Goal: Task Accomplishment & Management: Manage account settings

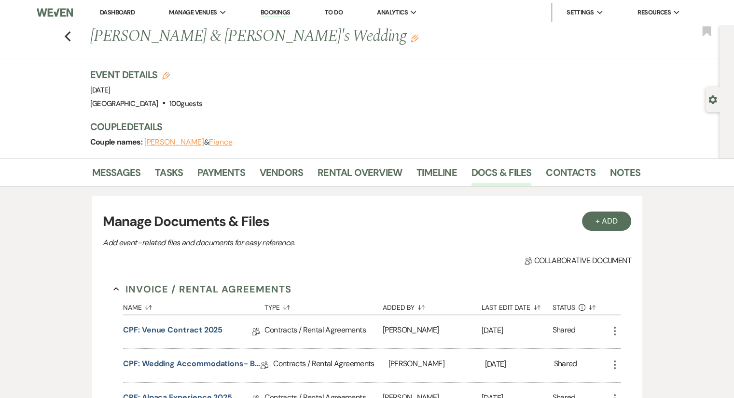
click at [120, 17] on li "Dashboard" at bounding box center [117, 12] width 44 height 19
click at [122, 12] on link "Dashboard" at bounding box center [117, 12] width 35 height 8
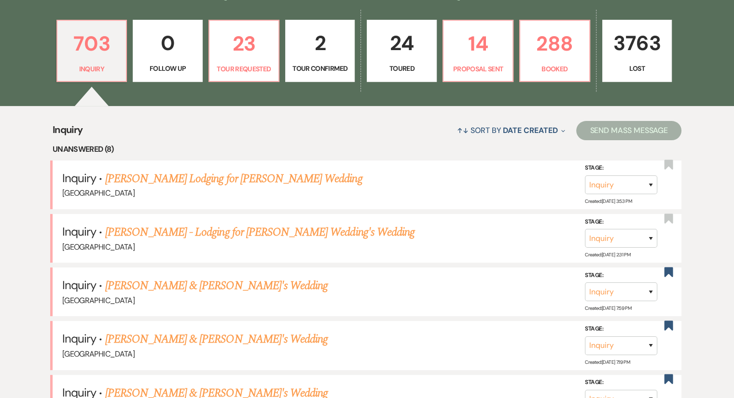
scroll to position [284, 0]
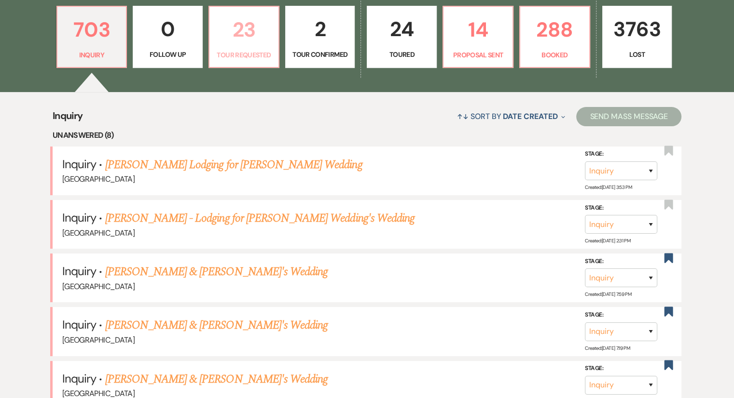
click at [243, 47] on link "23 Tour Requested" at bounding box center [243, 37] width 71 height 63
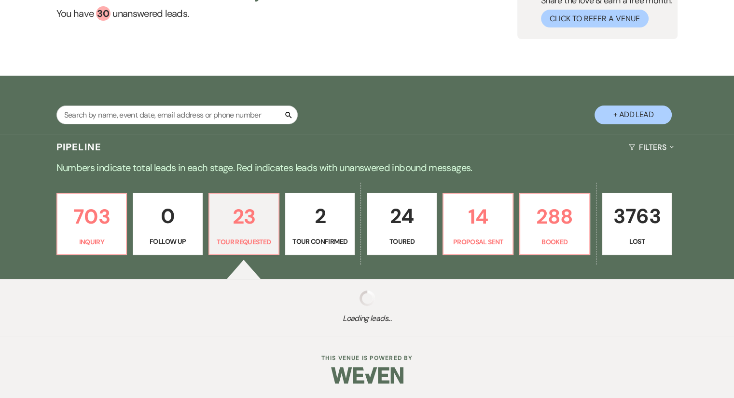
select select "2"
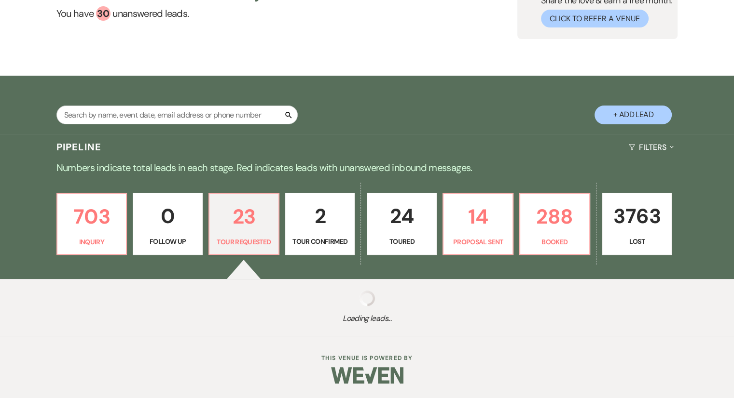
select select "2"
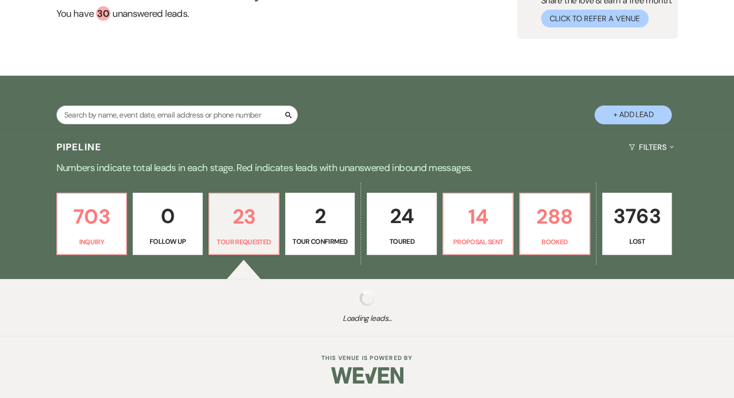
select select "2"
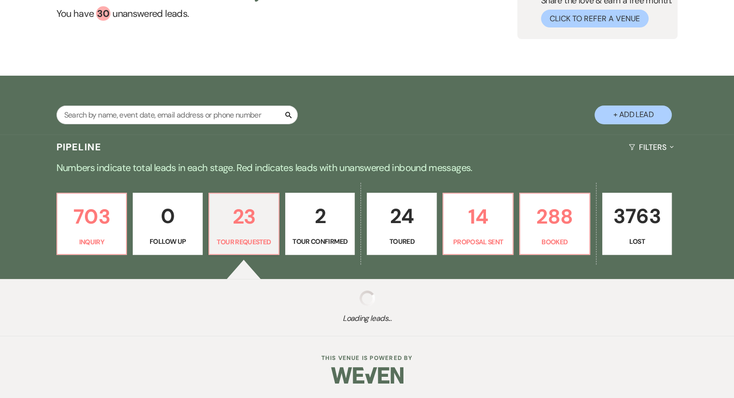
select select "2"
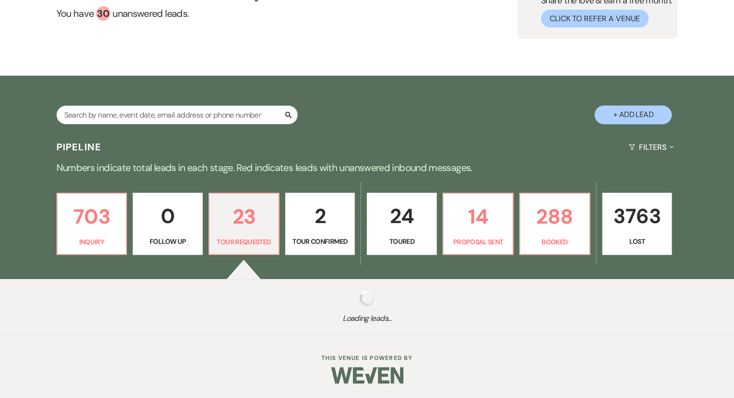
select select "2"
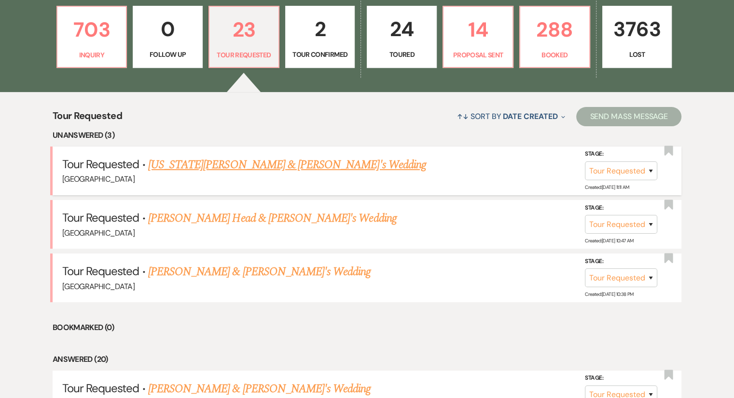
click at [208, 159] on link "[US_STATE][PERSON_NAME] & [PERSON_NAME]'s Wedding" at bounding box center [287, 164] width 278 height 17
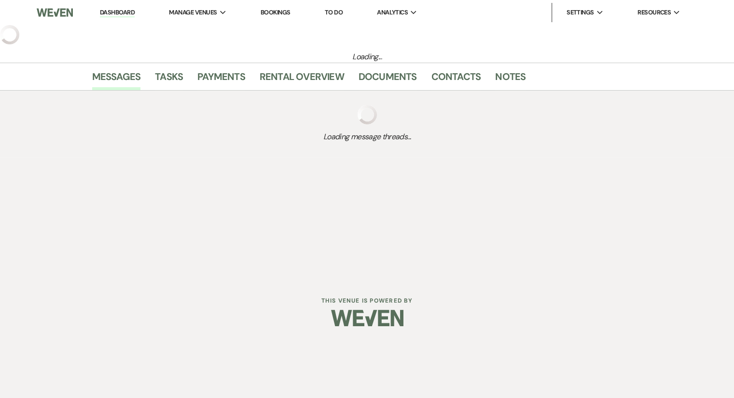
select select "2"
select select "6"
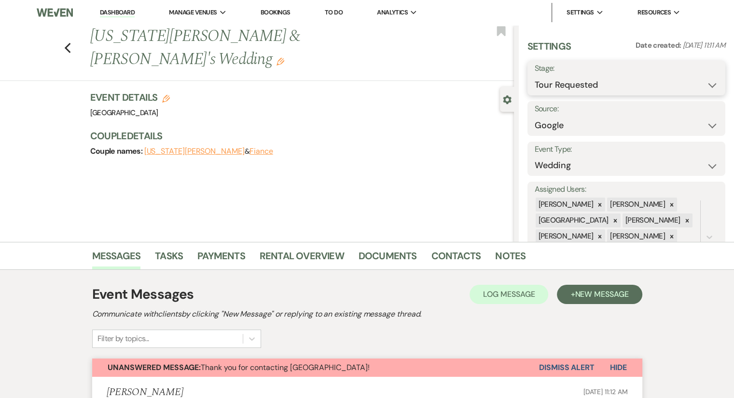
click at [644, 85] on select "Inquiry Follow Up Tour Requested Tour Confirmed Toured Proposal Sent Booked Lost" at bounding box center [625, 85] width 183 height 19
select select "5"
click at [534, 76] on select "Inquiry Follow Up Tour Requested Tour Confirmed Toured Proposal Sent Booked Lost" at bounding box center [625, 85] width 183 height 19
click at [706, 82] on button "Save" at bounding box center [704, 77] width 41 height 19
click at [71, 42] on icon "Previous" at bounding box center [67, 48] width 7 height 12
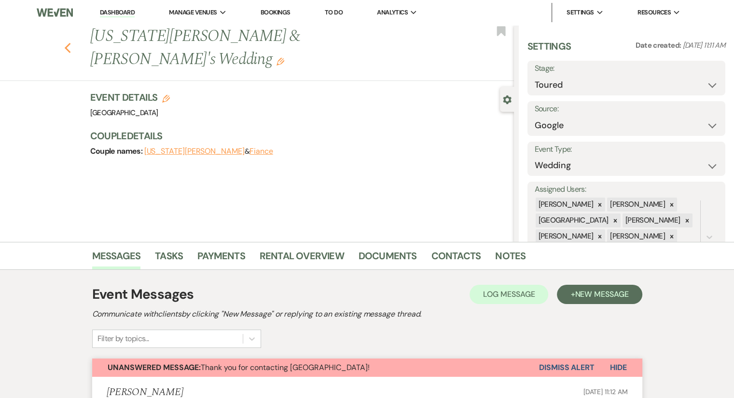
scroll to position [284, 0]
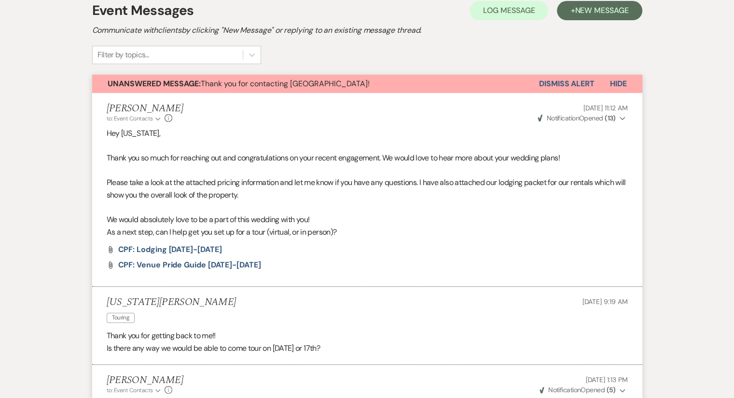
select select "2"
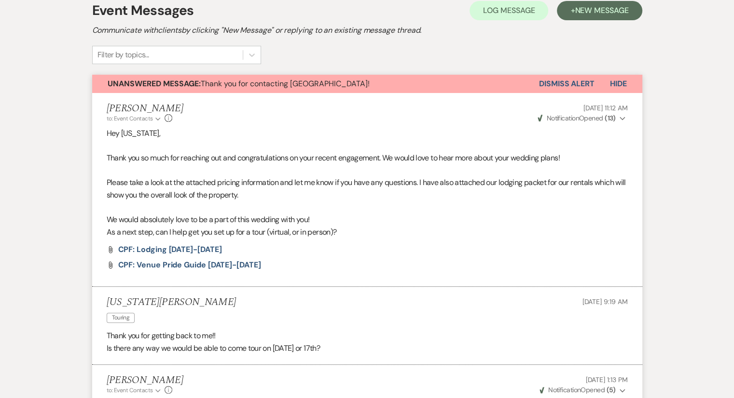
select select "2"
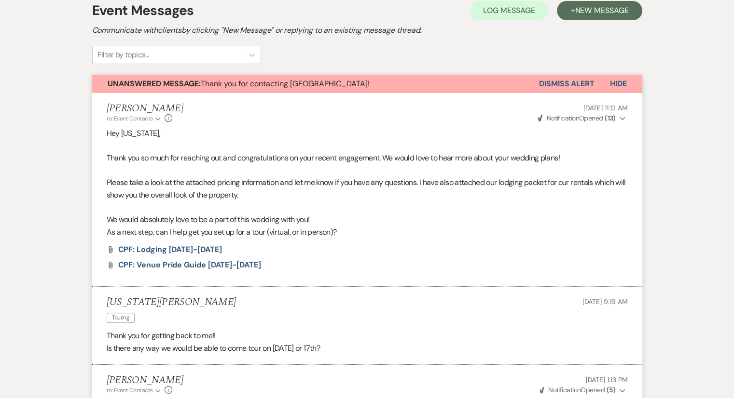
select select "2"
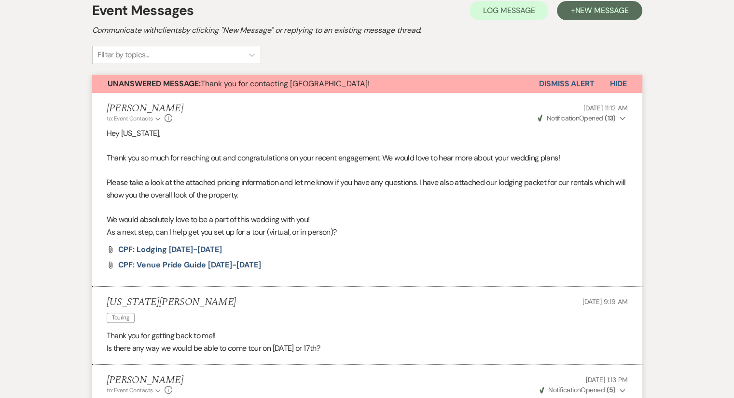
select select "2"
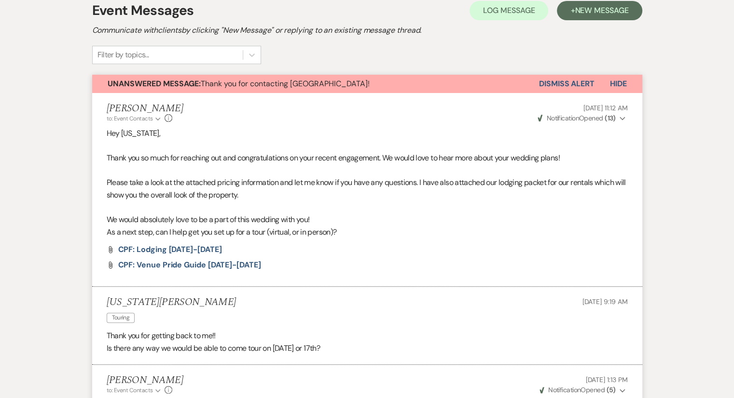
select select "2"
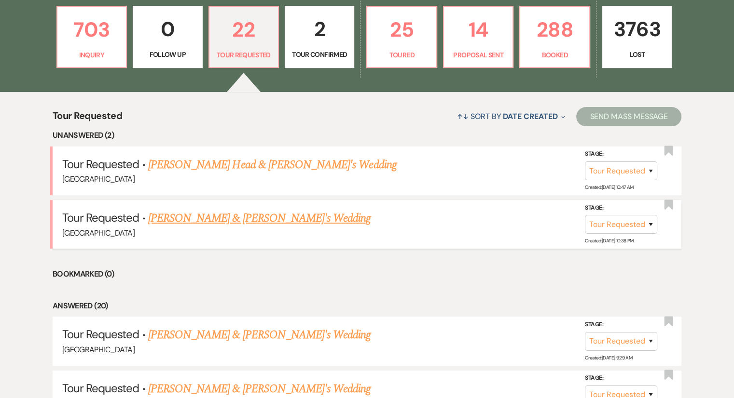
click at [203, 216] on link "[PERSON_NAME] & [PERSON_NAME]'s Wedding" at bounding box center [259, 218] width 223 height 17
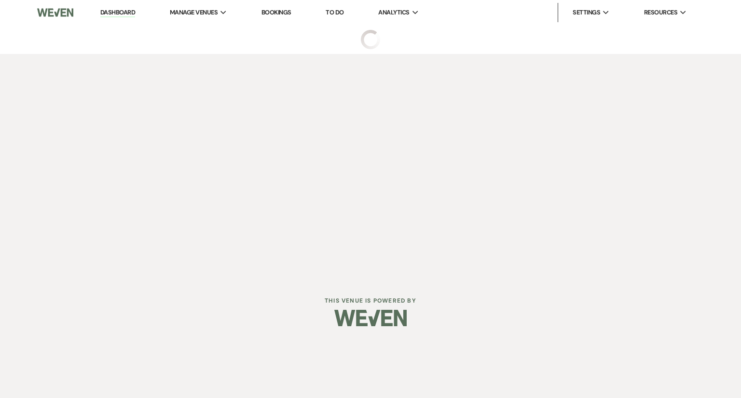
select select "2"
select select "6"
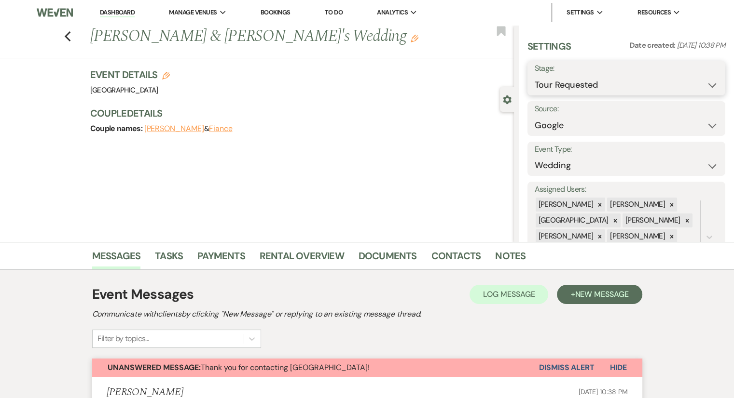
click at [633, 80] on select "Inquiry Follow Up Tour Requested Tour Confirmed Toured Proposal Sent Booked Lost" at bounding box center [625, 85] width 183 height 19
select select "5"
click at [534, 76] on select "Inquiry Follow Up Tour Requested Tour Confirmed Toured Proposal Sent Booked Lost" at bounding box center [625, 85] width 183 height 19
click at [694, 78] on button "Save" at bounding box center [704, 77] width 41 height 19
click at [68, 36] on use "button" at bounding box center [67, 36] width 6 height 11
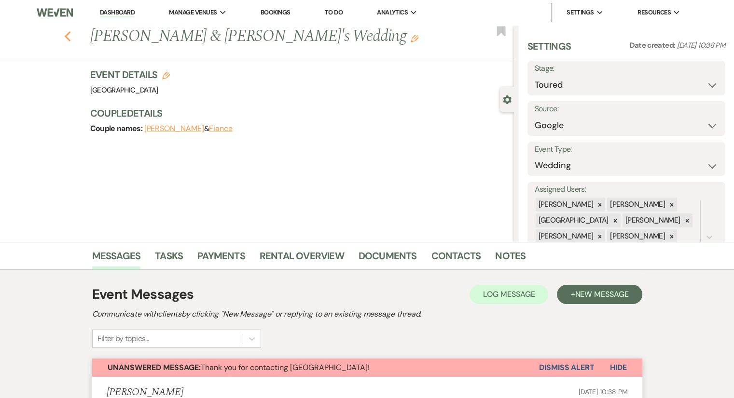
select select "2"
select select "5"
select select "2"
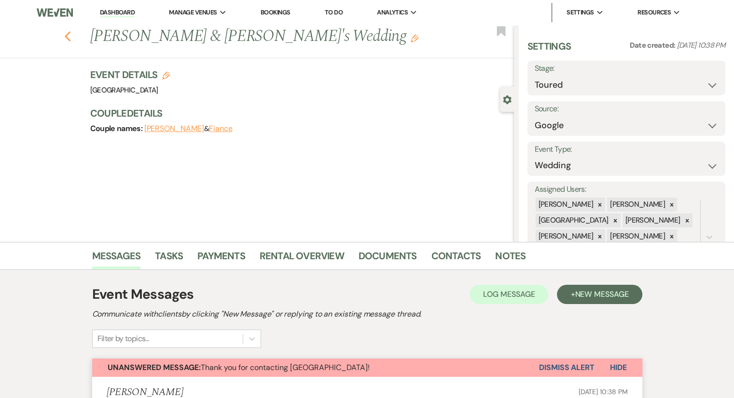
select select "2"
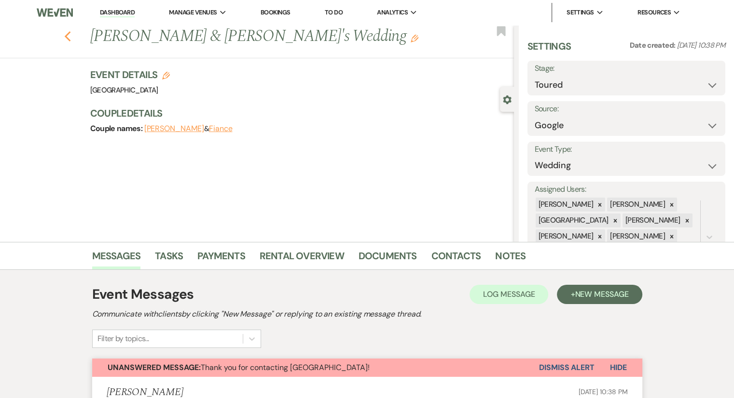
select select "2"
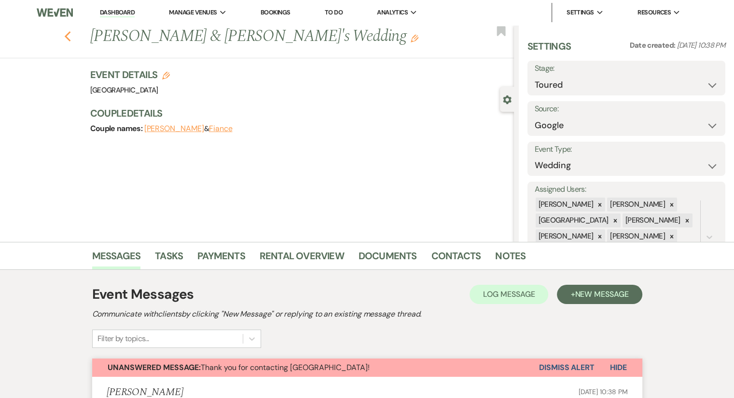
select select "2"
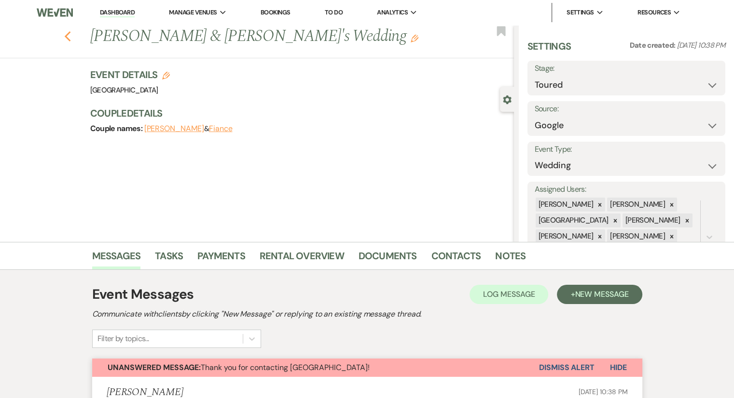
select select "2"
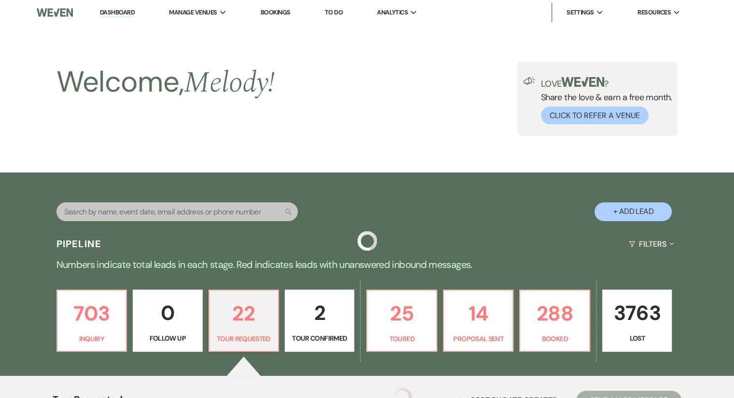
scroll to position [284, 0]
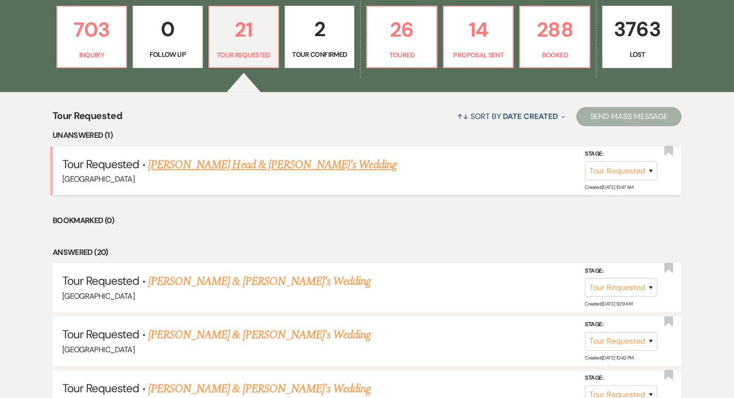
click at [218, 163] on link "[PERSON_NAME] Head & [PERSON_NAME]'s Wedding" at bounding box center [272, 164] width 248 height 17
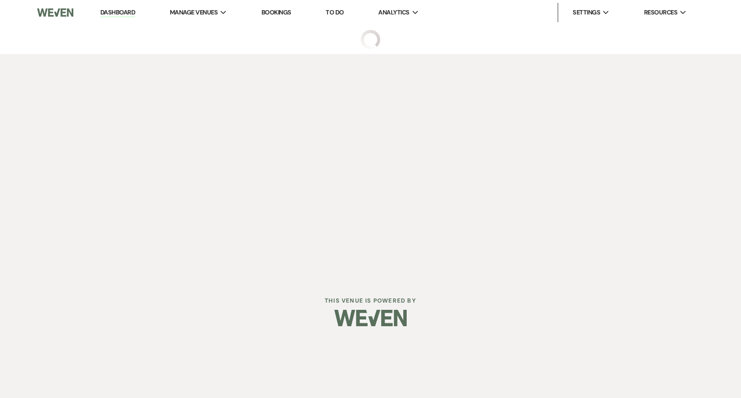
select select "2"
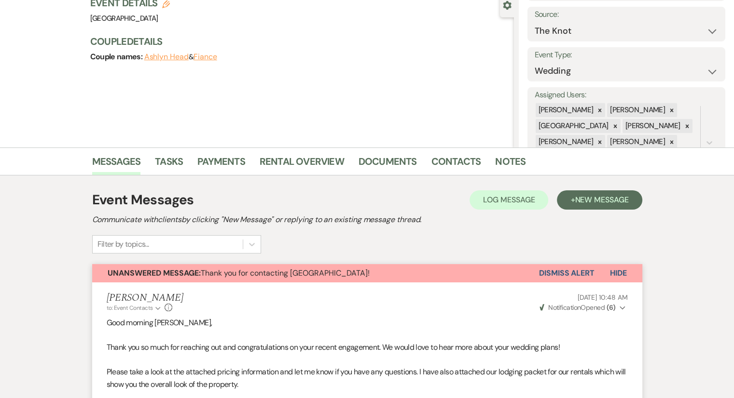
scroll to position [5, 0]
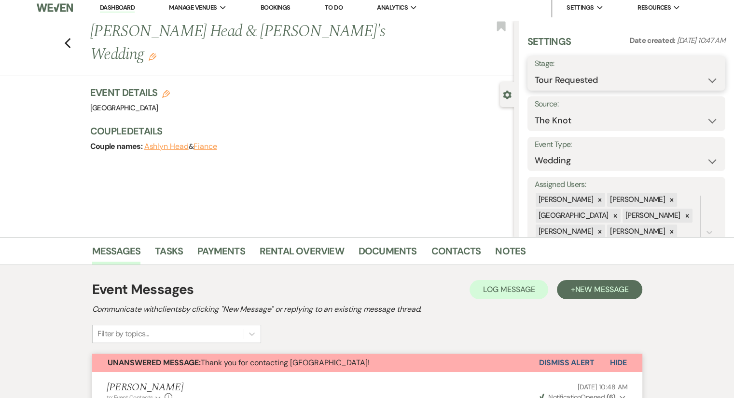
click at [549, 77] on select "Inquiry Follow Up Tour Requested Tour Confirmed Toured Proposal Sent Booked Lost" at bounding box center [625, 80] width 183 height 19
select select "8"
click at [534, 71] on select "Inquiry Follow Up Tour Requested Tour Confirmed Toured Proposal Sent Booked Lost" at bounding box center [625, 80] width 183 height 19
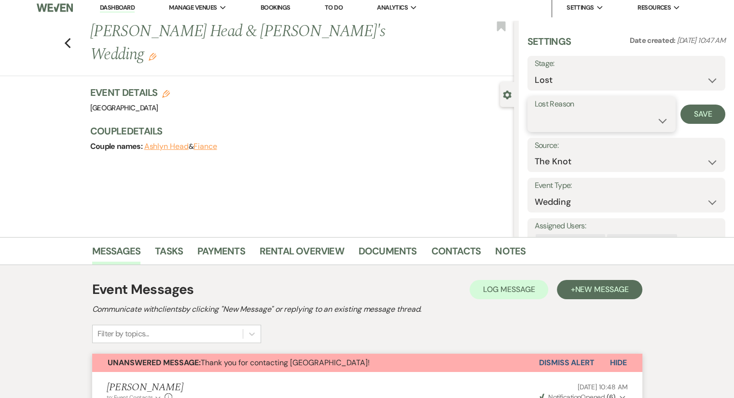
click at [644, 117] on select "Booked Elsewhere Budget Date Unavailable No Response Not a Good Match Capacity …" at bounding box center [601, 120] width 134 height 19
click at [534, 111] on select "Booked Elsewhere Budget Date Unavailable No Response Not a Good Match Capacity …" at bounding box center [601, 120] width 134 height 19
click at [621, 119] on select "Booked Elsewhere Budget Date Unavailable No Response Not a Good Match Capacity …" at bounding box center [601, 120] width 134 height 19
select select "1"
click at [534, 111] on select "Booked Elsewhere Budget Date Unavailable No Response Not a Good Match Capacity …" at bounding box center [601, 120] width 134 height 19
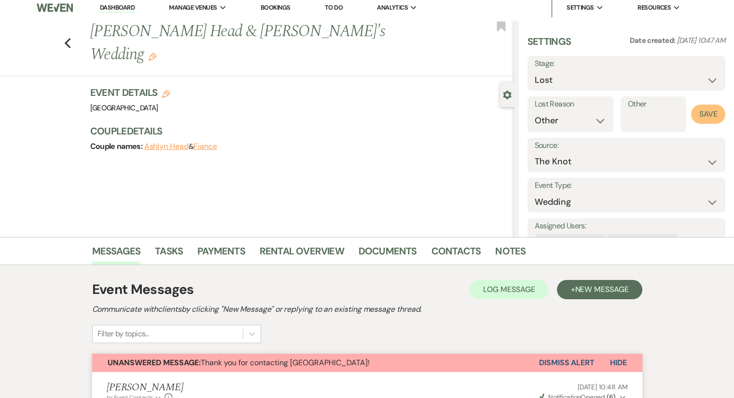
click at [703, 116] on button "Save" at bounding box center [708, 114] width 34 height 19
click at [71, 38] on icon "Previous" at bounding box center [67, 44] width 7 height 12
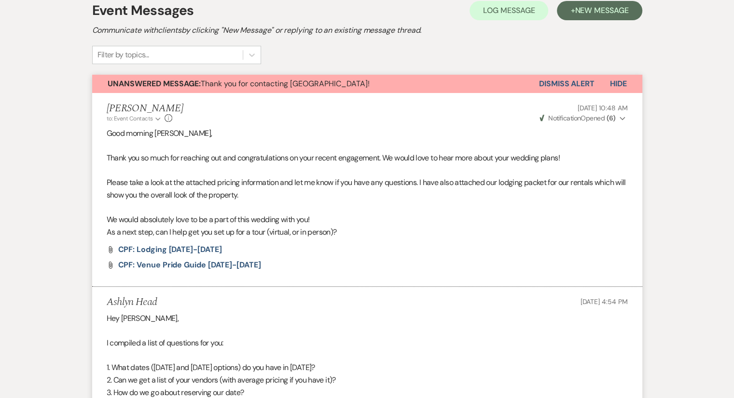
select select "2"
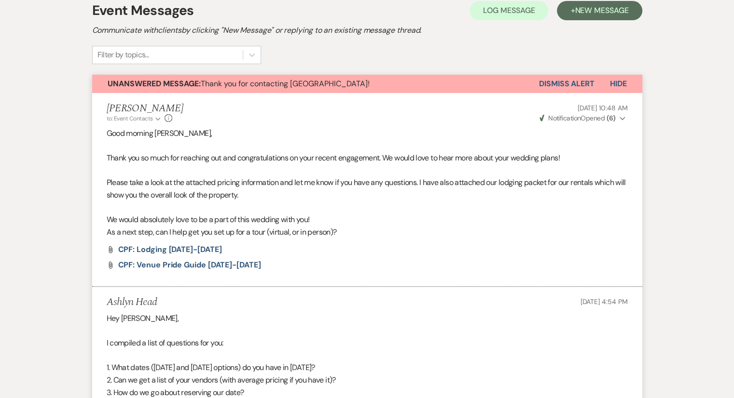
select select "2"
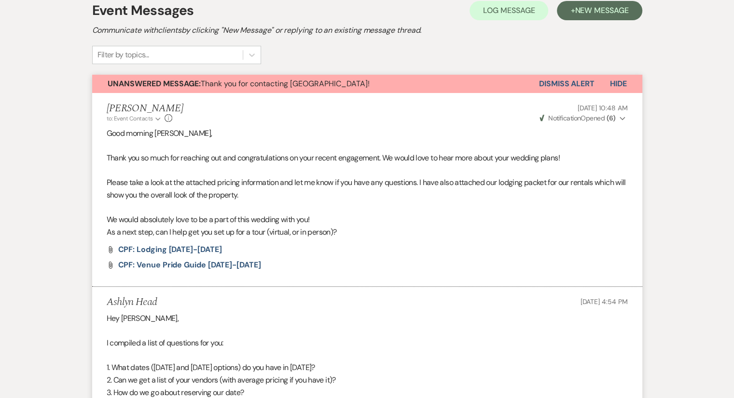
select select "2"
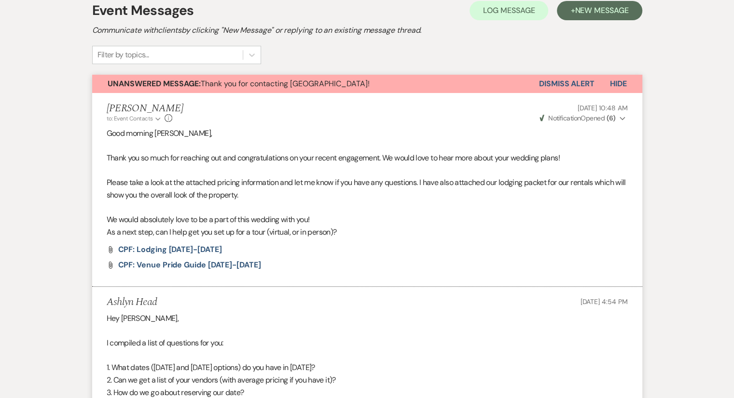
select select "2"
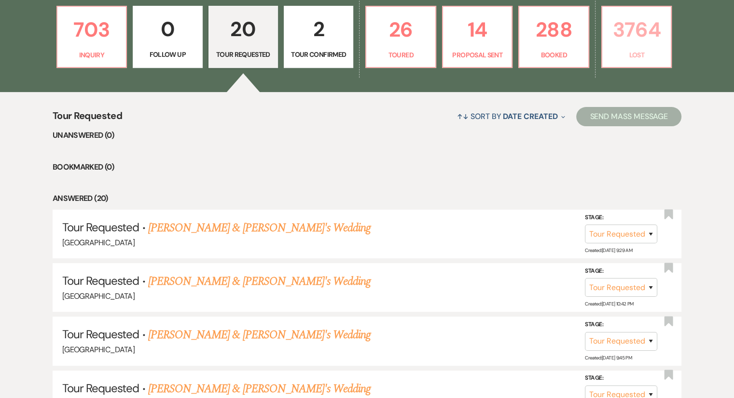
click at [634, 50] on p "Lost" at bounding box center [636, 55] width 57 height 11
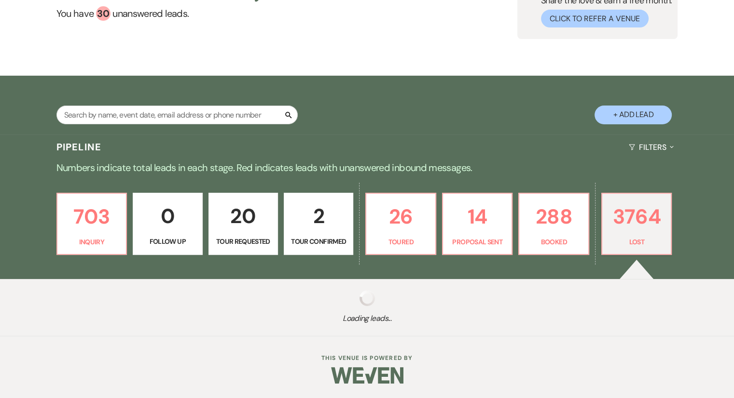
scroll to position [97, 0]
select select "8"
select select "1"
select select "8"
select select "5"
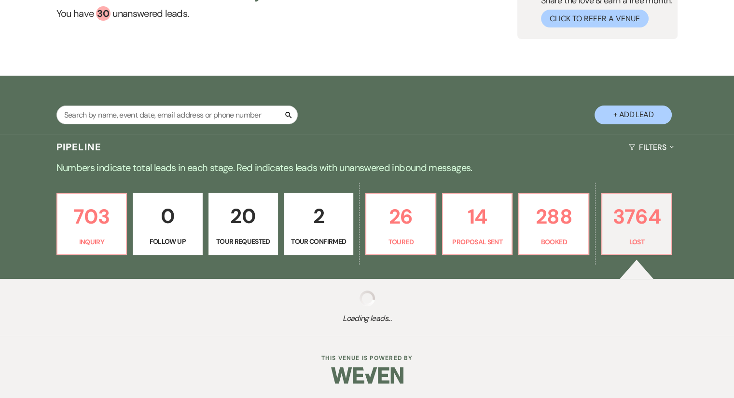
select select "8"
select select "5"
select select "8"
select select "6"
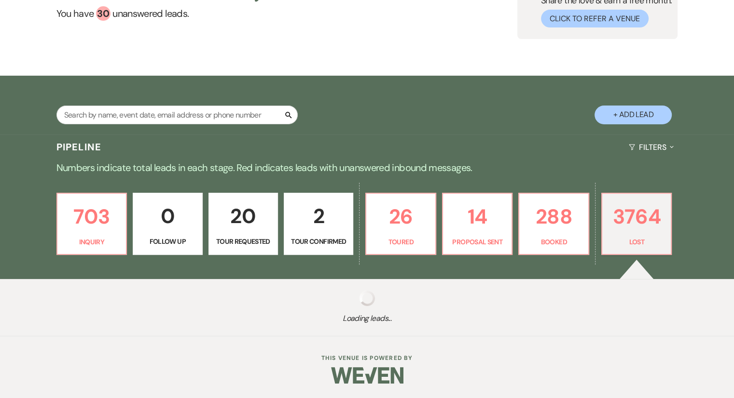
select select "8"
select select "6"
select select "8"
select select "6"
select select "8"
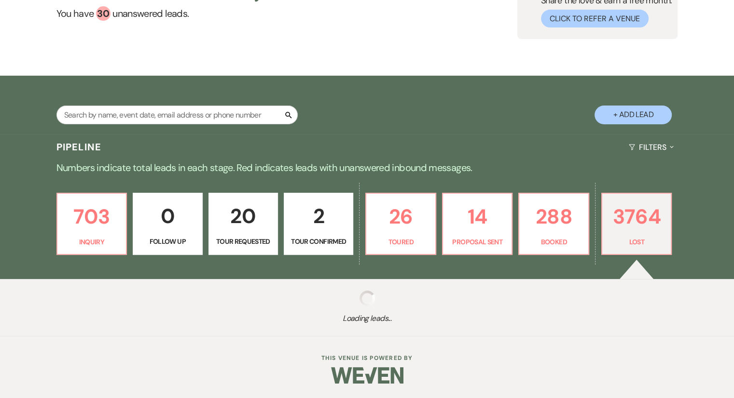
select select "7"
select select "8"
select select "1"
select select "8"
select select "6"
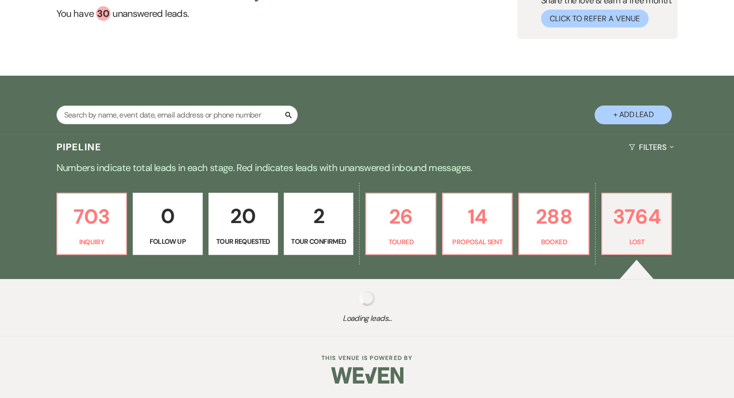
select select "8"
select select "7"
select select "8"
select select "6"
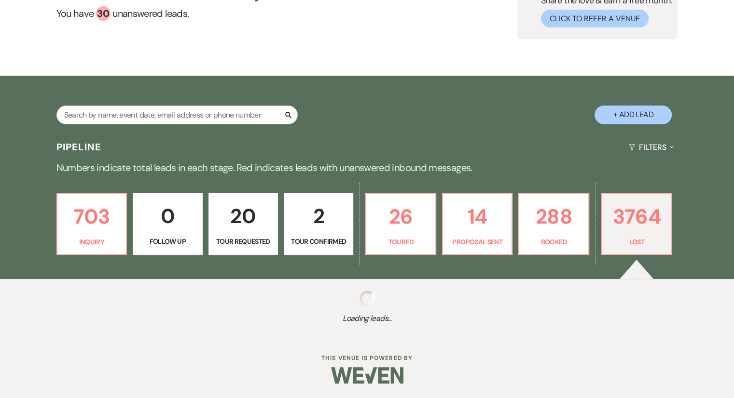
select select "8"
select select "6"
select select "8"
select select "10"
select select "8"
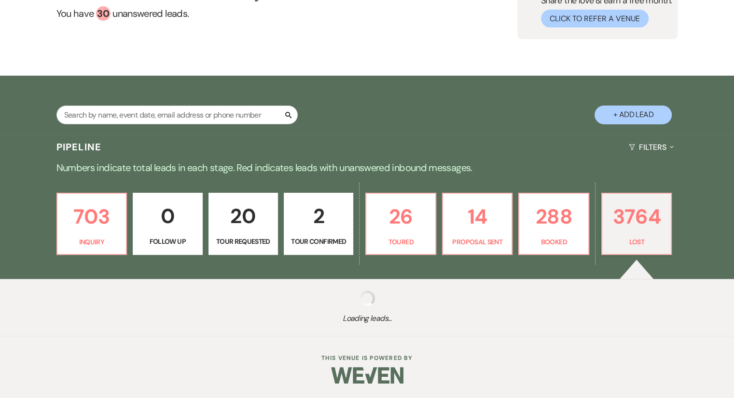
select select "5"
select select "8"
select select "6"
select select "8"
select select "6"
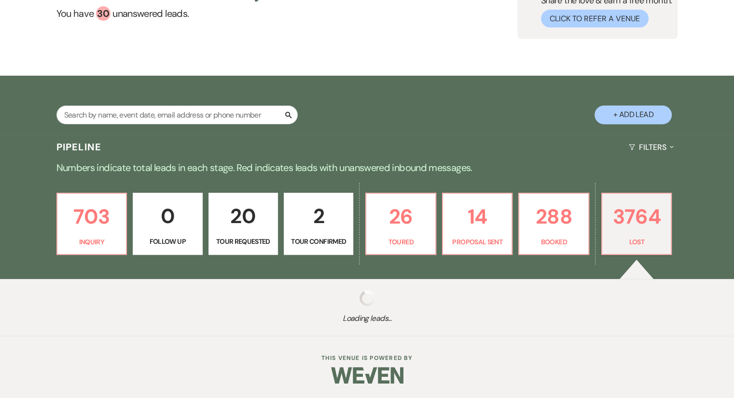
select select "8"
select select "6"
select select "8"
select select "7"
select select "8"
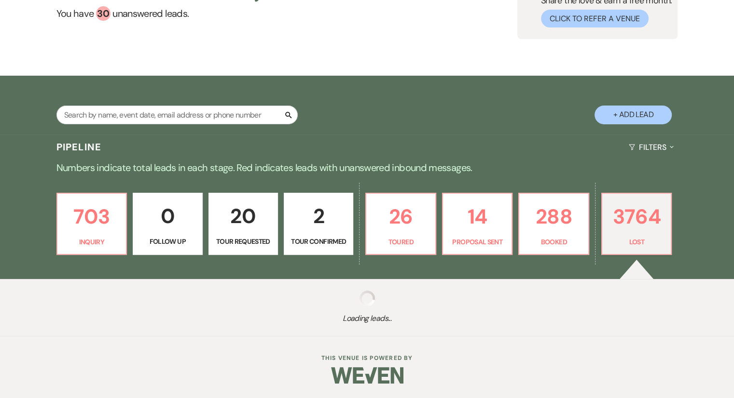
select select "10"
select select "8"
select select "5"
select select "8"
select select "5"
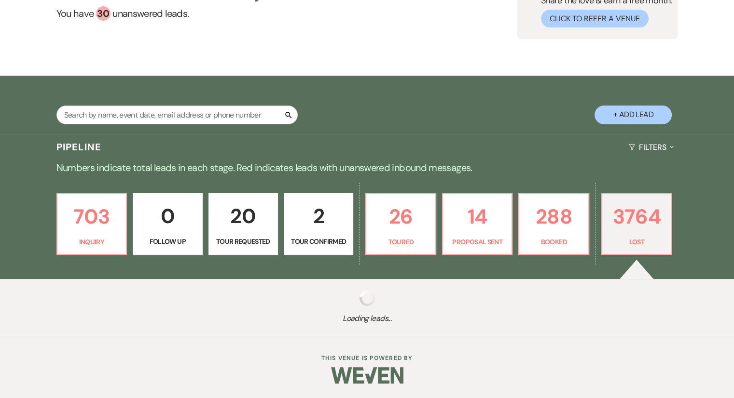
select select "8"
select select "5"
select select "8"
select select "5"
select select "8"
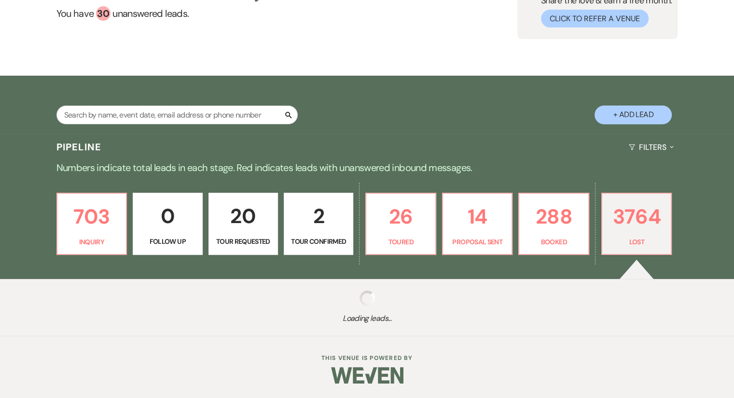
select select "11"
select select "8"
select select "5"
select select "8"
select select "5"
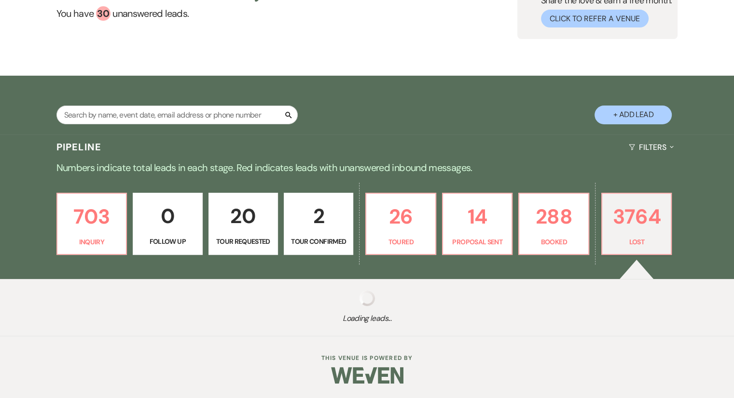
select select "8"
select select "5"
select select "8"
select select "5"
select select "8"
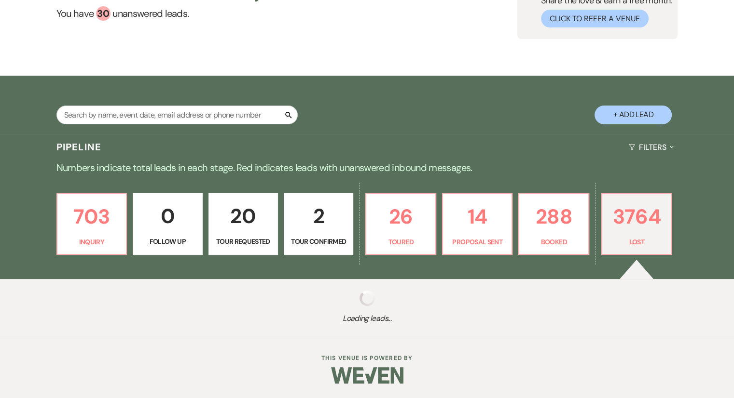
select select "5"
select select "8"
select select "6"
select select "8"
select select "5"
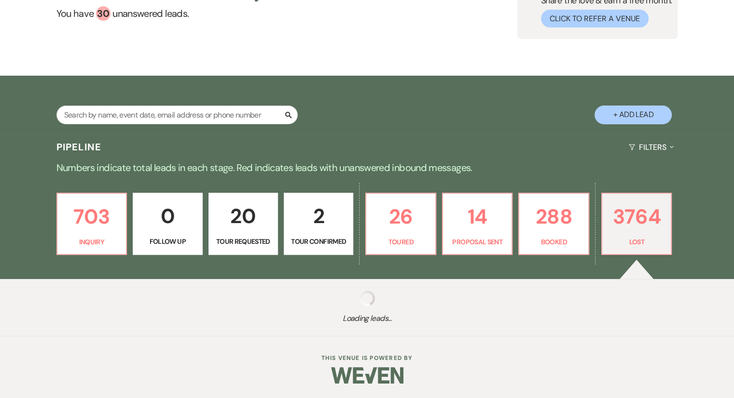
select select "8"
select select "6"
select select "8"
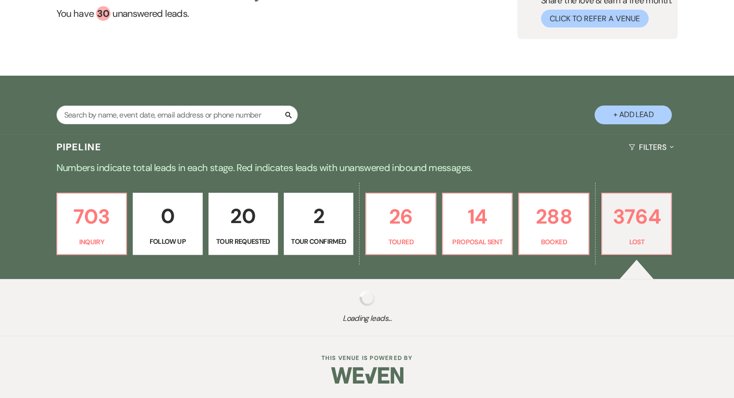
select select "5"
select select "8"
select select "5"
select select "8"
select select "7"
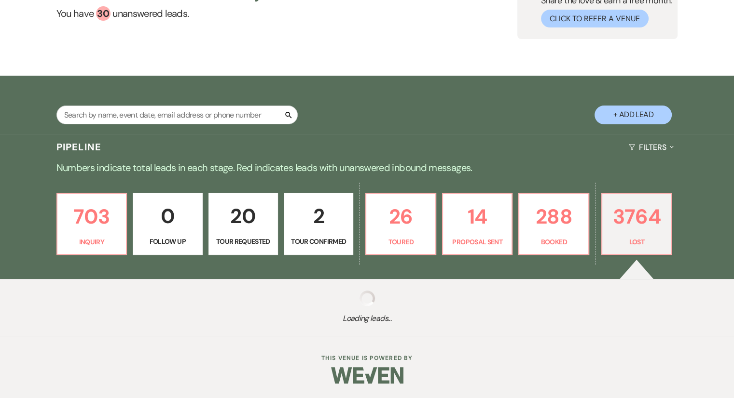
select select "8"
select select "6"
select select "8"
select select "6"
select select "8"
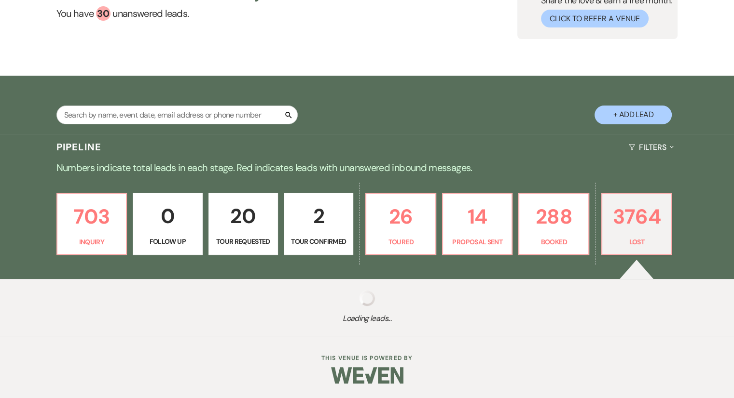
select select "7"
select select "8"
select select "5"
select select "8"
select select "5"
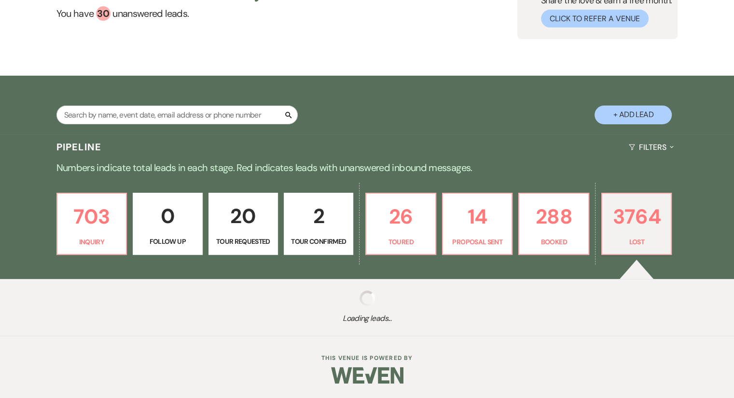
select select "8"
select select "5"
select select "8"
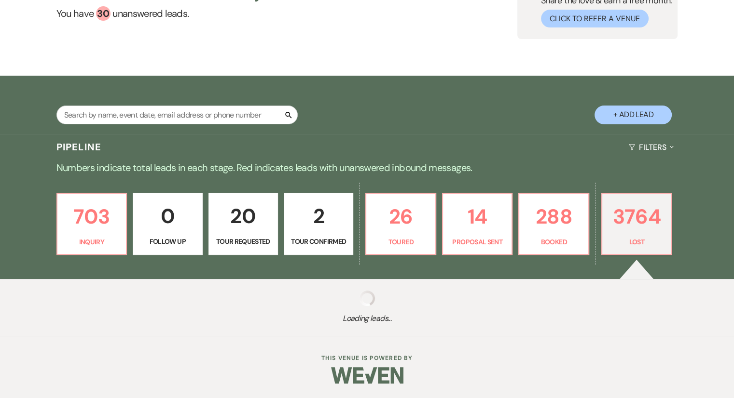
select select "6"
select select "8"
select select "7"
select select "8"
select select "5"
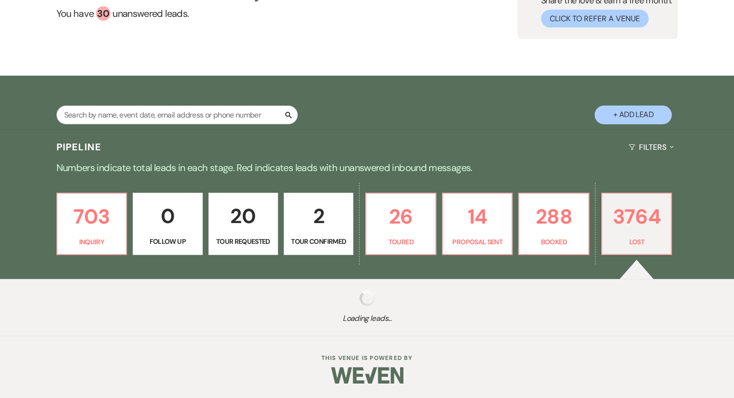
select select "8"
select select "11"
select select "8"
select select "6"
select select "8"
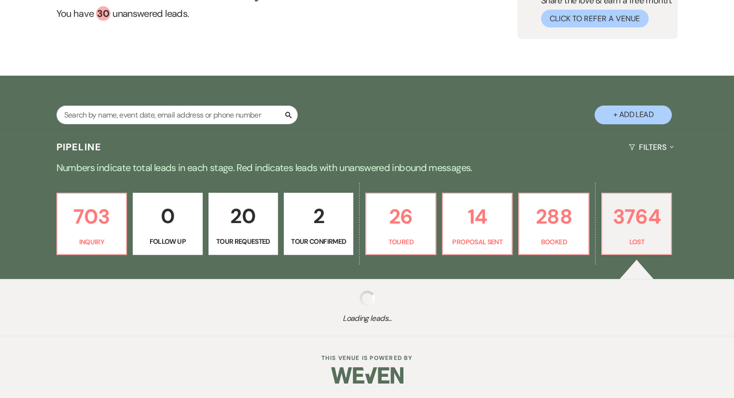
select select "5"
select select "8"
select select "5"
select select "8"
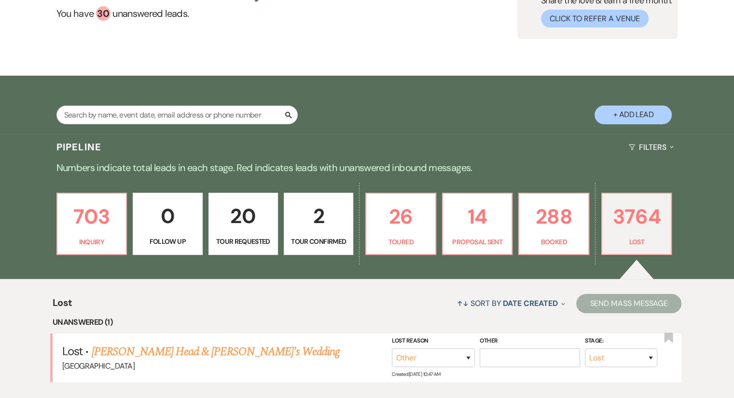
scroll to position [284, 0]
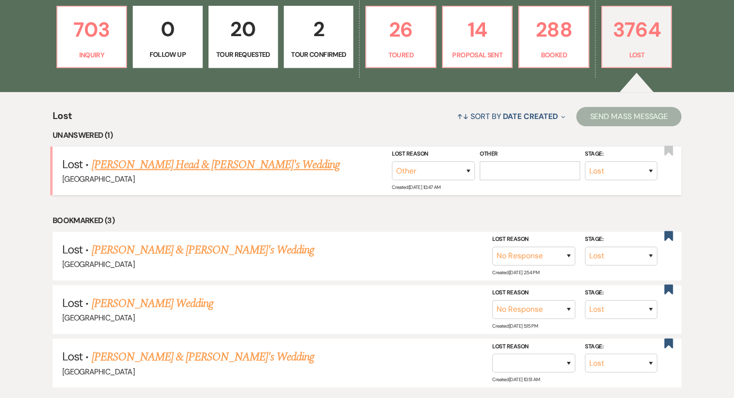
click at [149, 156] on link "[PERSON_NAME] Head & [PERSON_NAME]'s Wedding" at bounding box center [215, 164] width 248 height 17
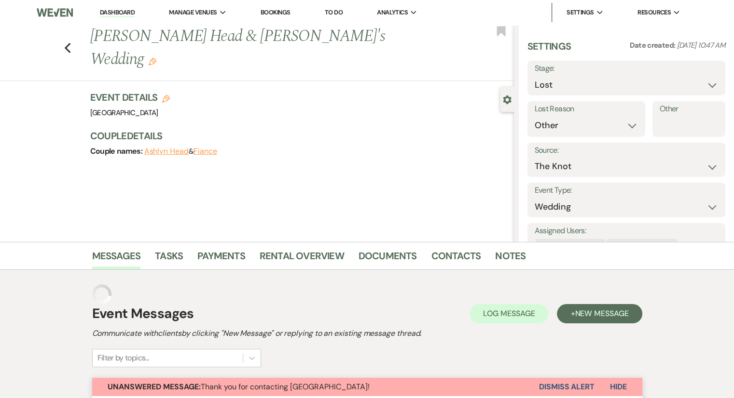
click at [149, 165] on div "Previous Ashlyn Head & Fiance's Wedding Edit Bookmark Gear Settings Settings Da…" at bounding box center [257, 133] width 514 height 217
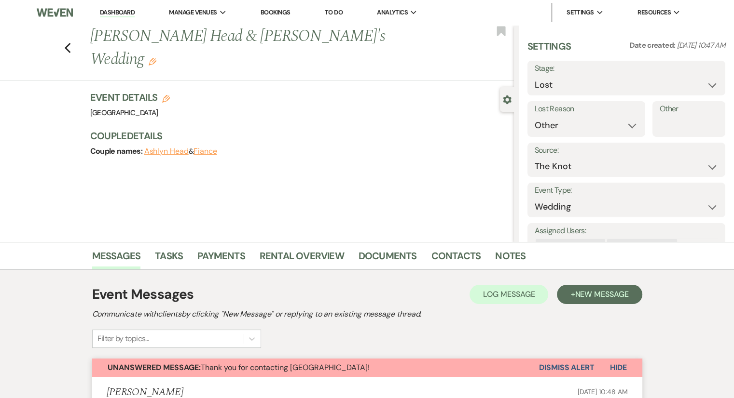
click at [561, 366] on button "Dismiss Alert" at bounding box center [566, 368] width 55 height 18
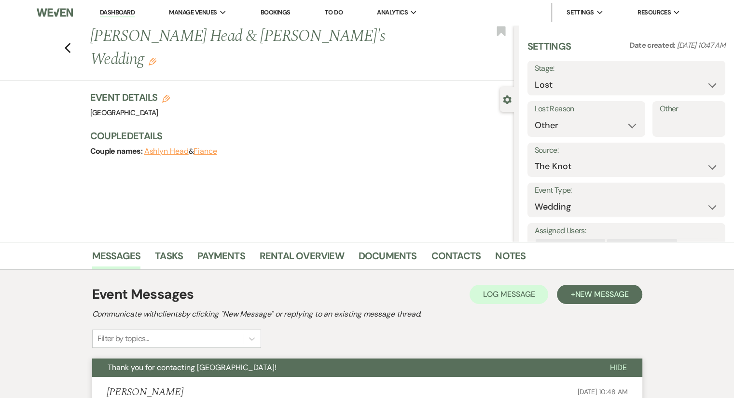
click at [117, 12] on link "Dashboard" at bounding box center [117, 12] width 35 height 9
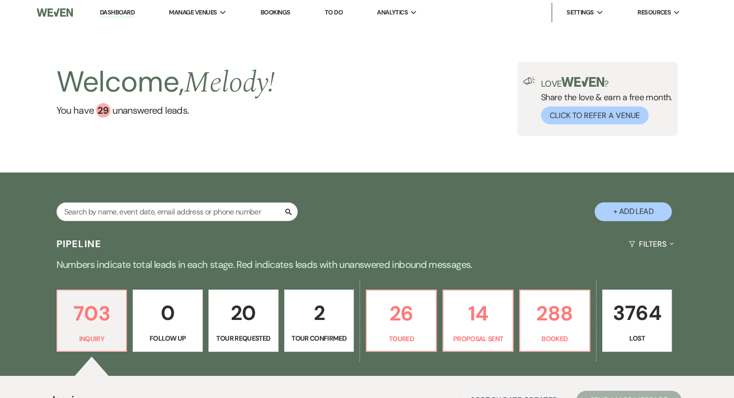
scroll to position [224, 0]
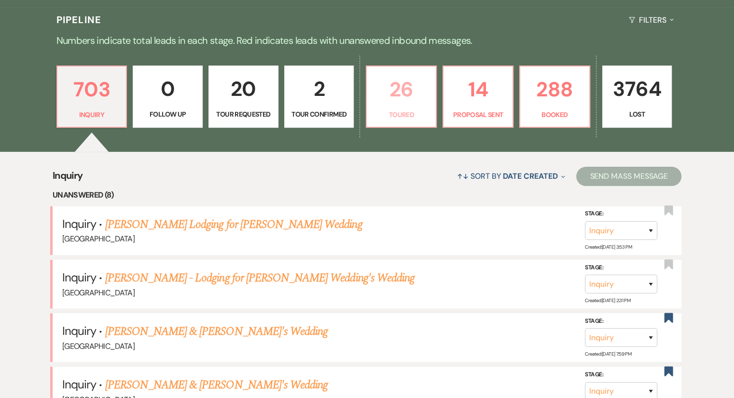
click at [415, 108] on link "26 Toured" at bounding box center [401, 97] width 71 height 63
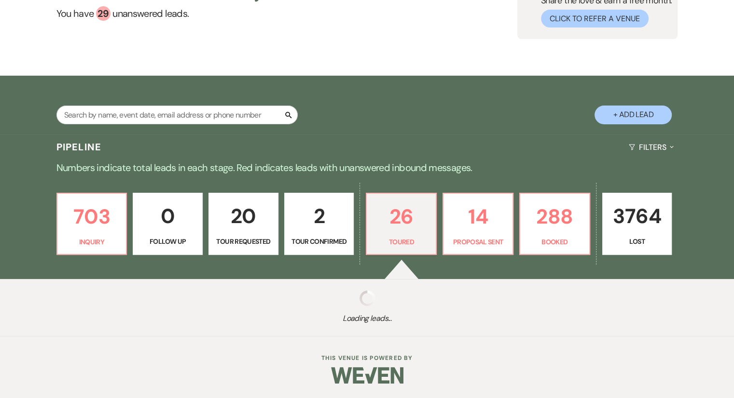
scroll to position [224, 0]
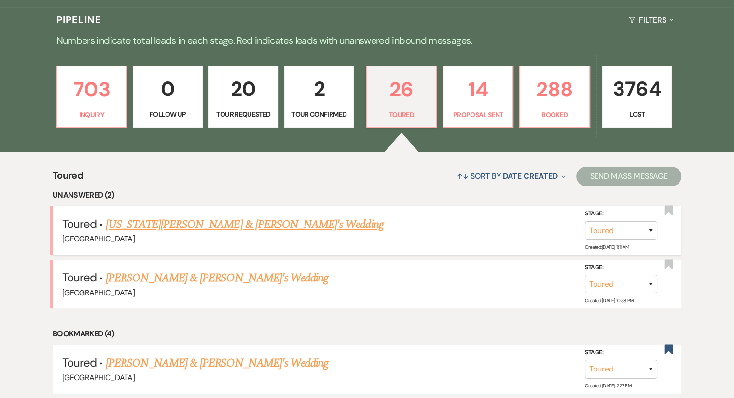
click at [145, 226] on link "[US_STATE][PERSON_NAME] & [PERSON_NAME]'s Wedding" at bounding box center [245, 224] width 278 height 17
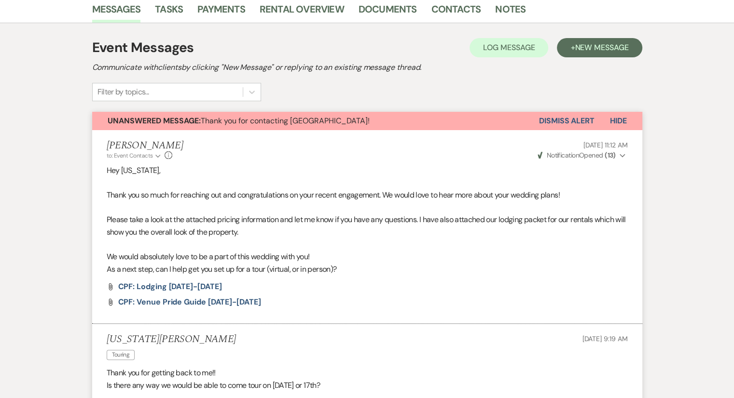
scroll to position [10, 0]
